Goal: Task Accomplishment & Management: Manage account settings

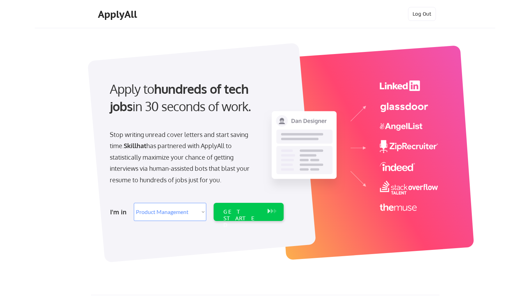
select select ""product""
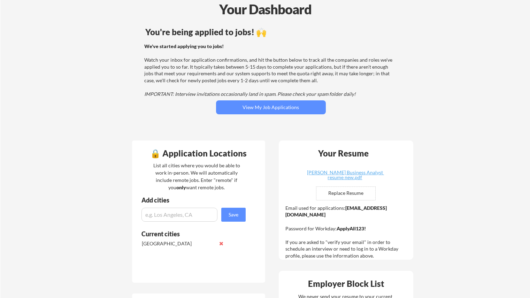
scroll to position [70, 0]
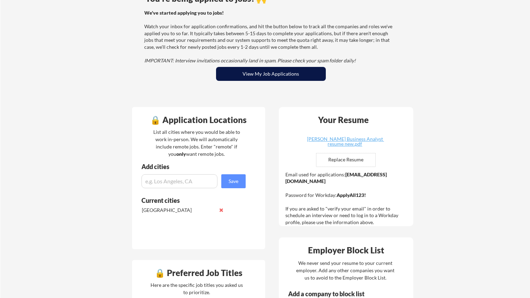
click at [307, 70] on button "View My Job Applications" at bounding box center [271, 74] width 110 height 14
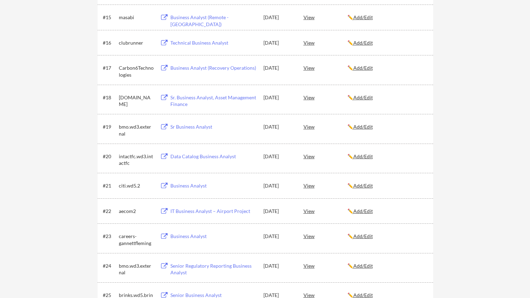
scroll to position [697, 0]
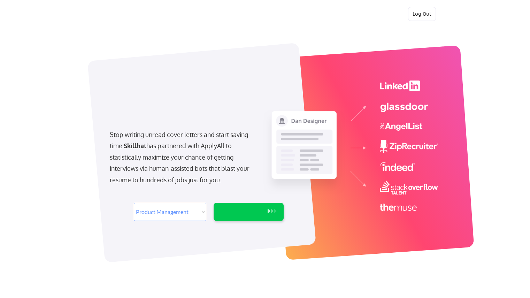
select select ""product""
